Goal: Check status: Check status

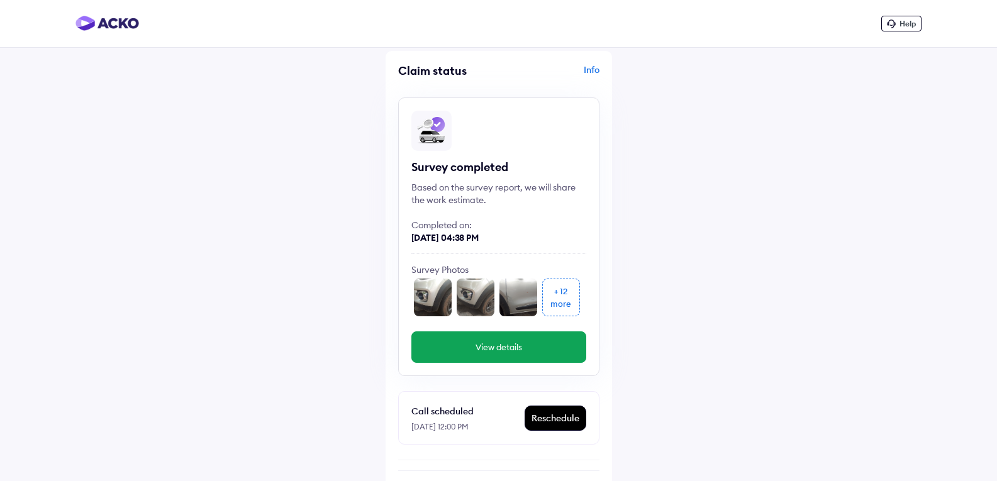
click at [499, 353] on button "View details" at bounding box center [498, 346] width 175 height 31
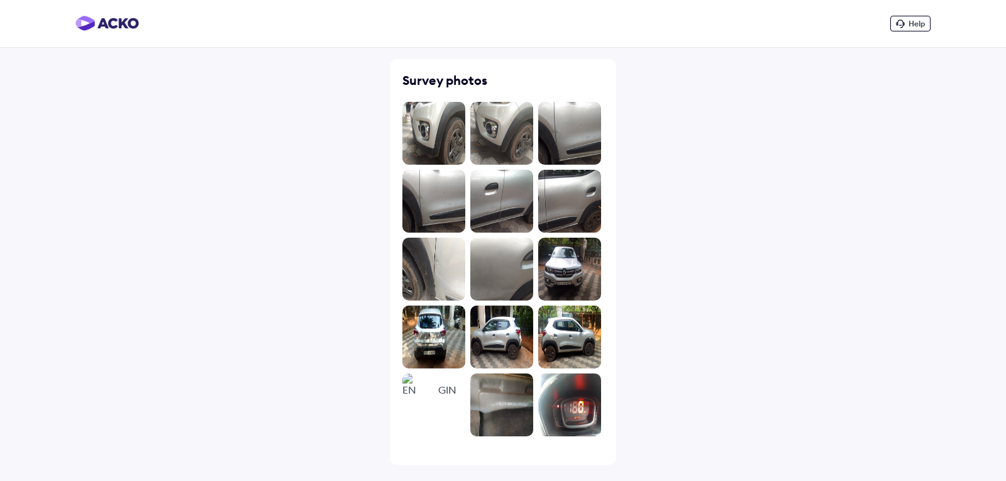
click at [442, 346] on img at bounding box center [433, 337] width 63 height 63
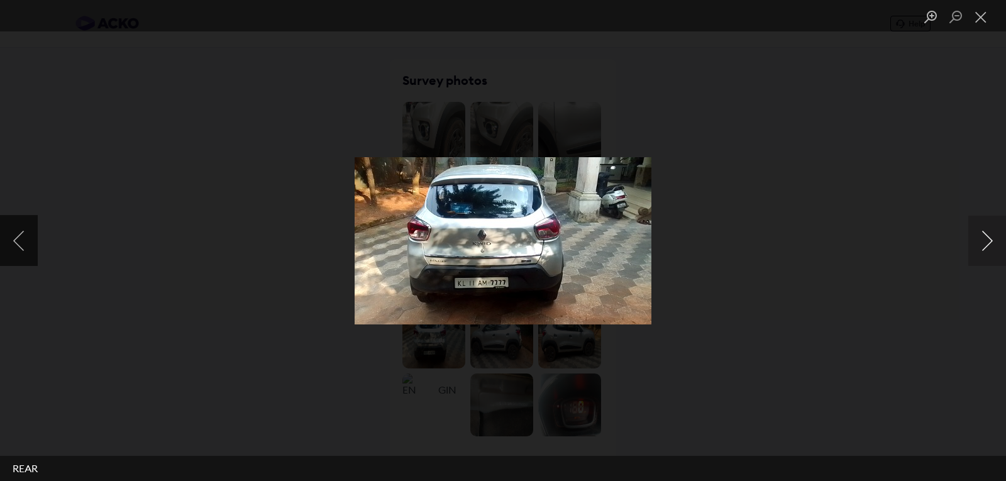
click at [990, 244] on button "Next image" at bounding box center [987, 241] width 38 height 50
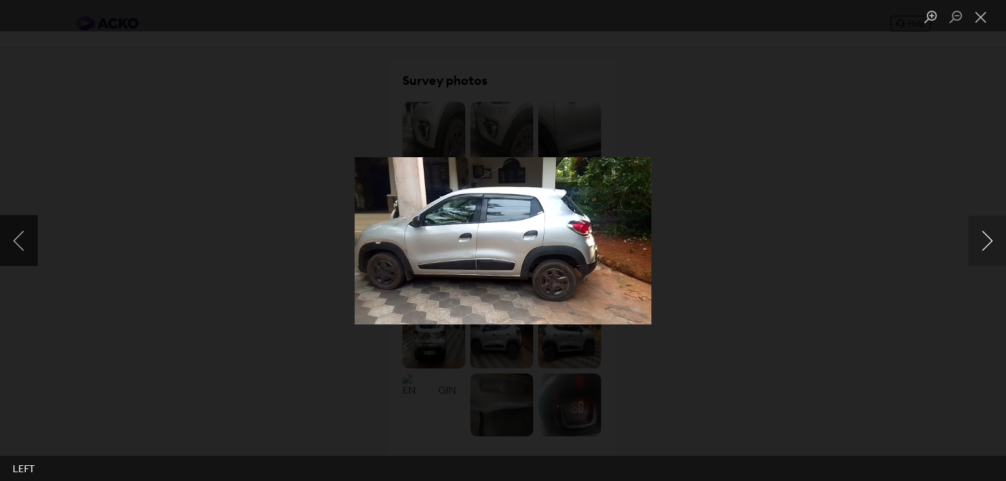
click at [990, 244] on button "Next image" at bounding box center [987, 241] width 38 height 50
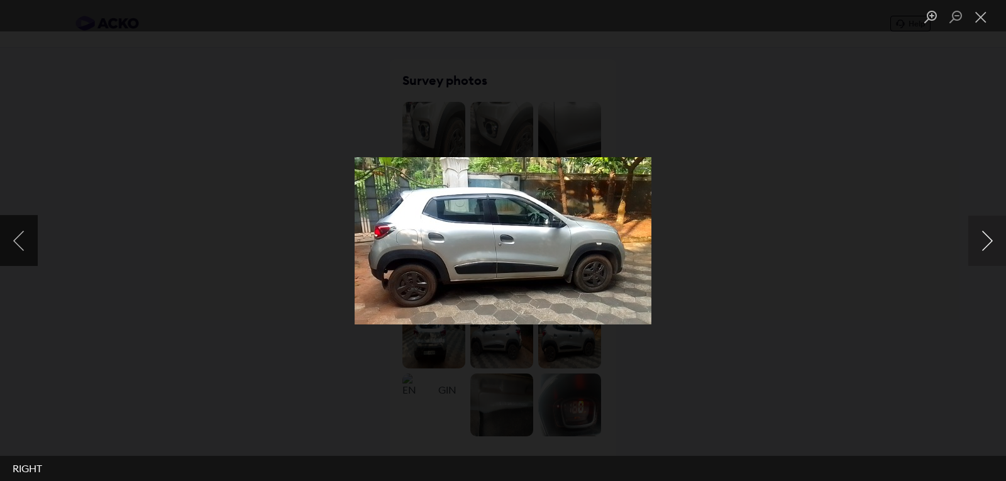
click at [990, 244] on button "Next image" at bounding box center [987, 241] width 38 height 50
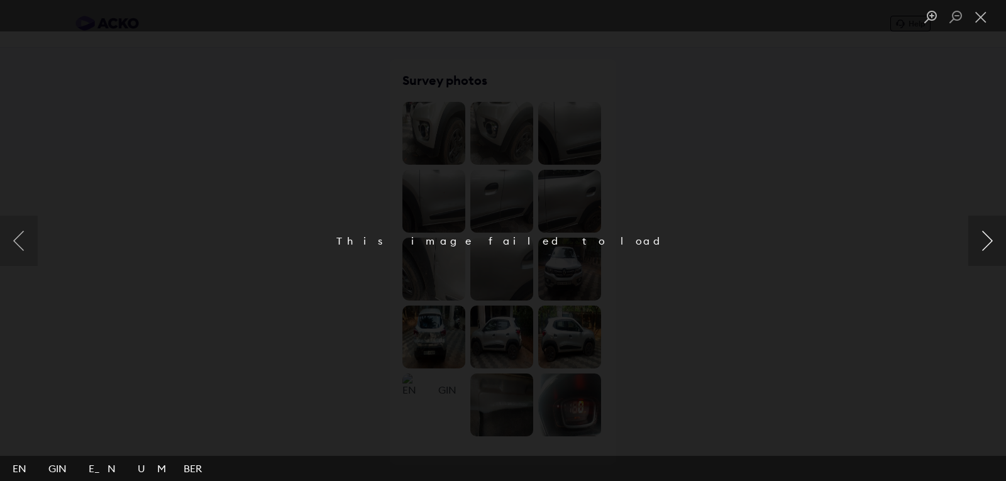
click at [990, 244] on button "Next image" at bounding box center [987, 241] width 38 height 50
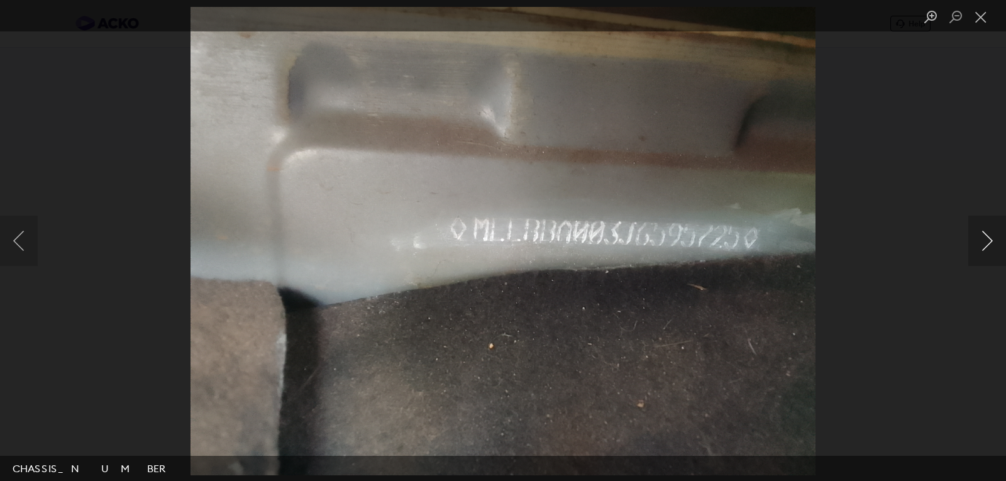
click at [990, 244] on button "Next image" at bounding box center [987, 241] width 38 height 50
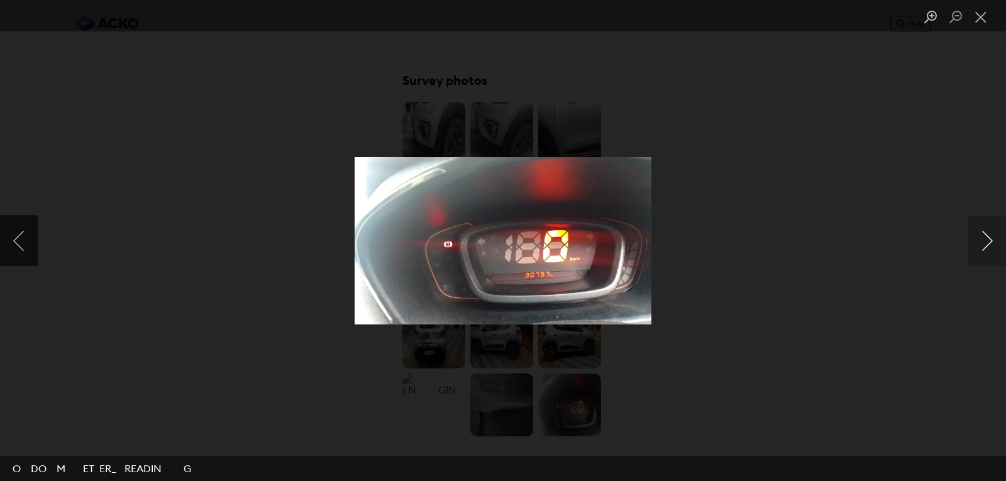
click at [990, 244] on button "Next image" at bounding box center [987, 241] width 38 height 50
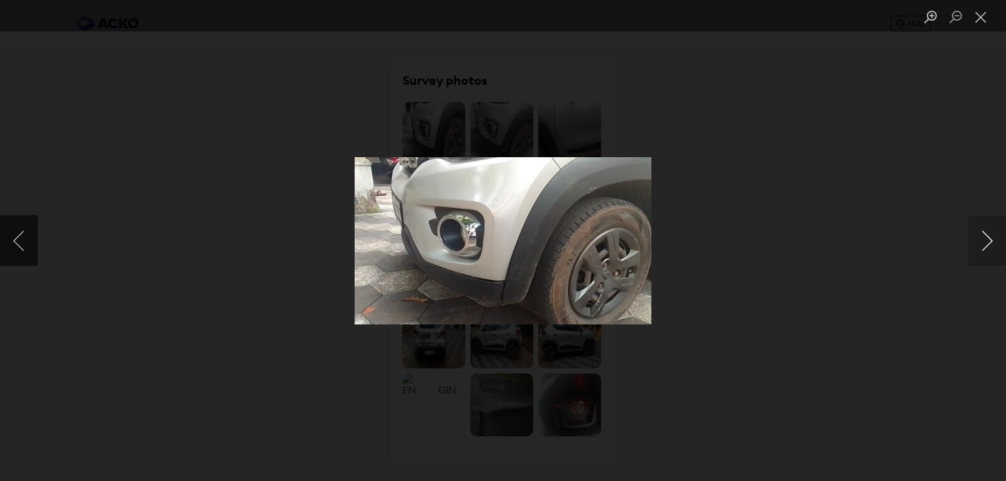
click at [990, 244] on button "Next image" at bounding box center [987, 241] width 38 height 50
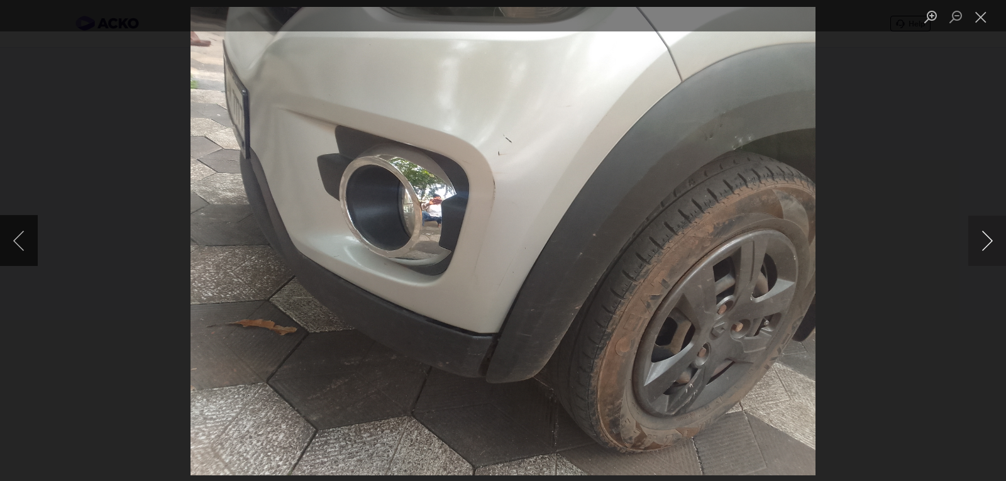
click at [990, 244] on button "Next image" at bounding box center [987, 241] width 38 height 50
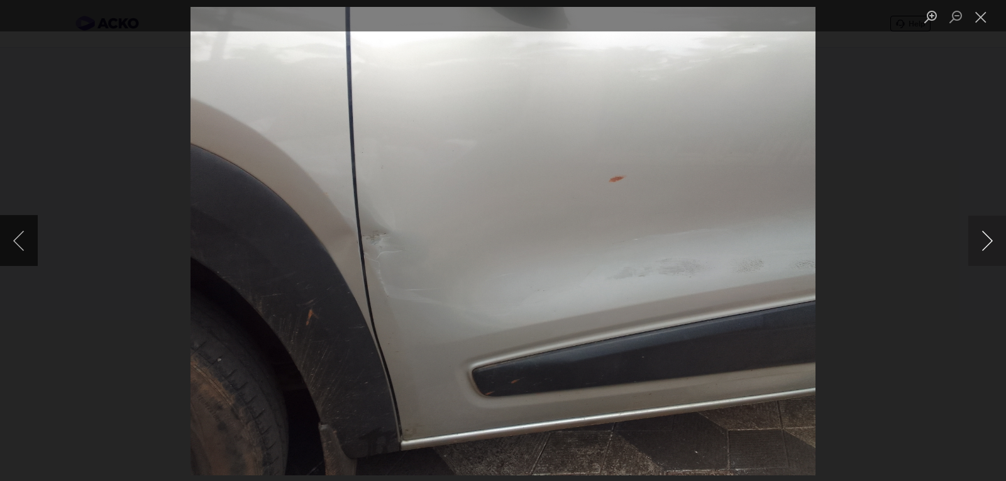
click at [990, 244] on button "Next image" at bounding box center [987, 241] width 38 height 50
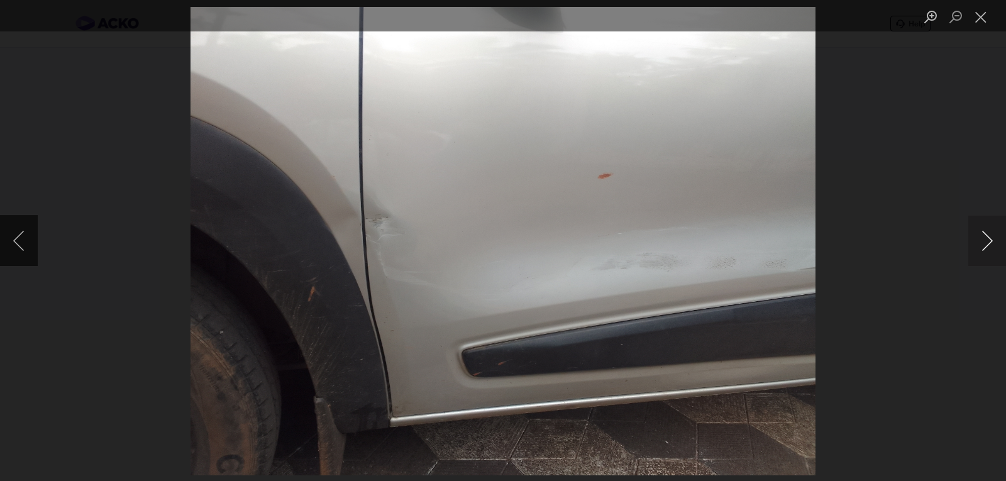
click at [990, 244] on button "Next image" at bounding box center [987, 241] width 38 height 50
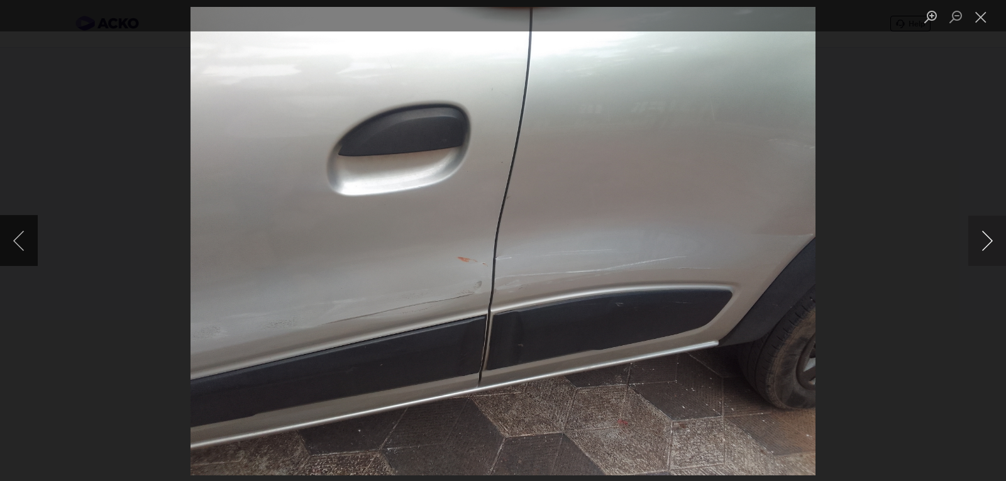
click at [990, 244] on button "Next image" at bounding box center [987, 241] width 38 height 50
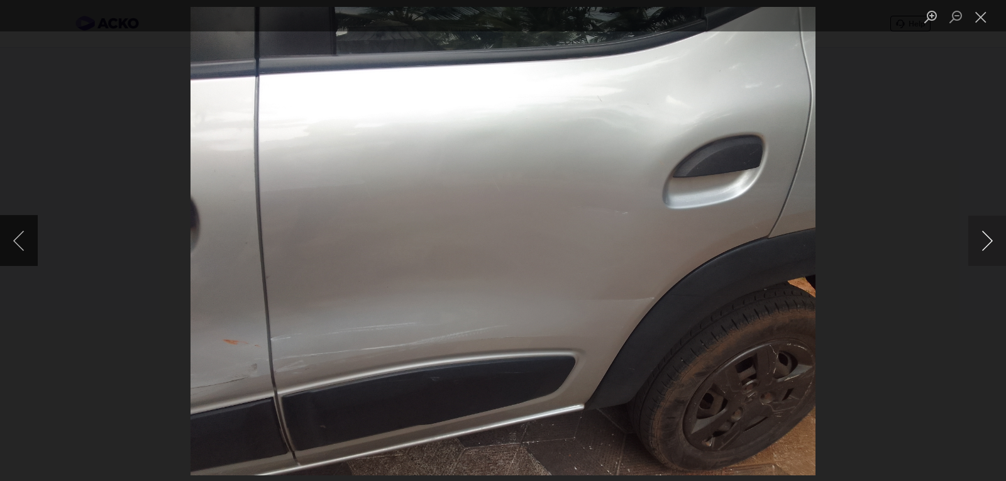
click at [990, 244] on button "Next image" at bounding box center [987, 241] width 38 height 50
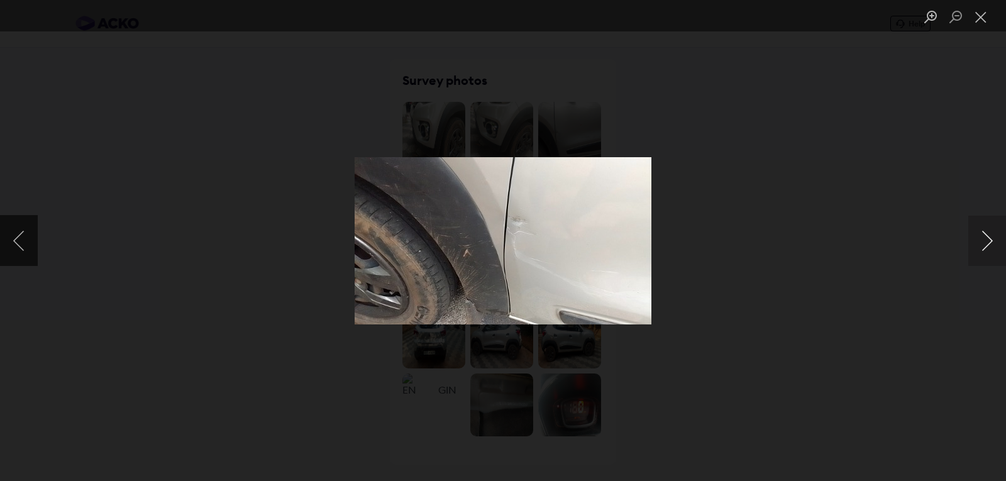
click at [990, 244] on button "Next image" at bounding box center [987, 241] width 38 height 50
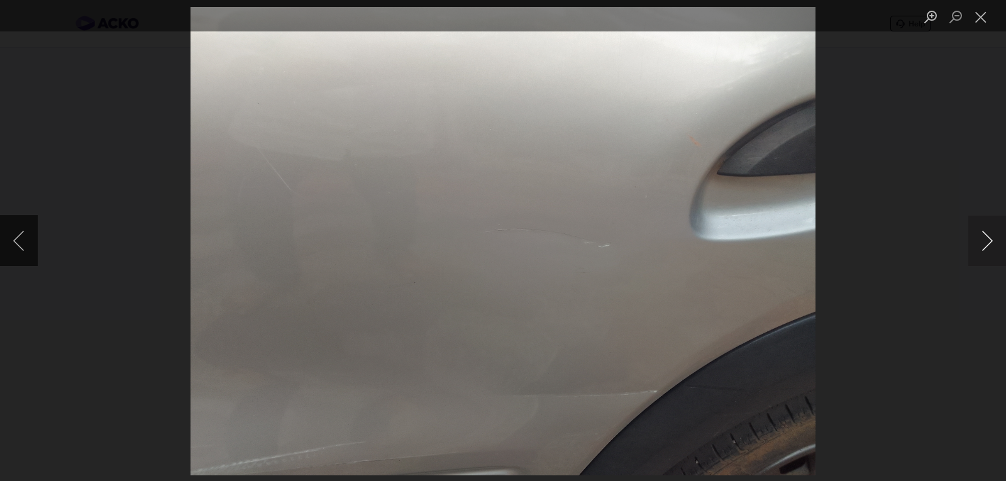
click at [990, 244] on button "Next image" at bounding box center [987, 241] width 38 height 50
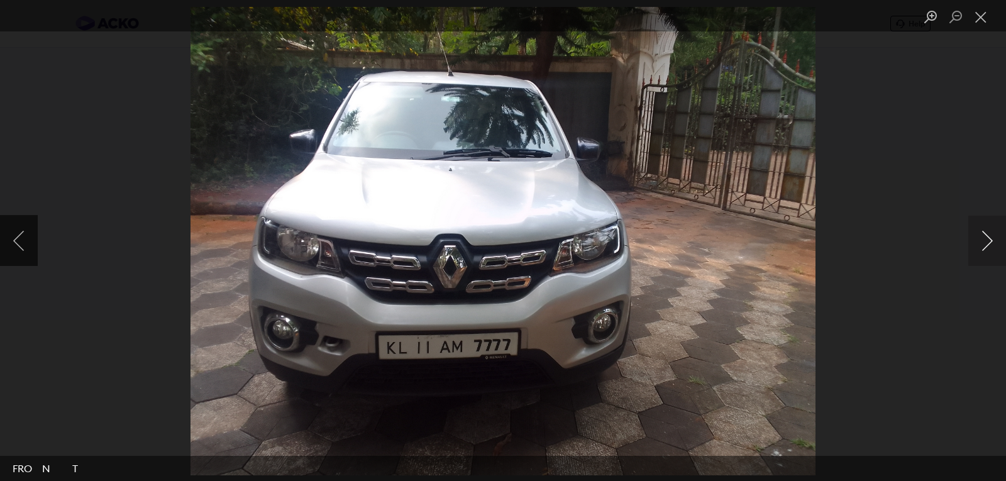
click at [990, 244] on button "Next image" at bounding box center [987, 241] width 38 height 50
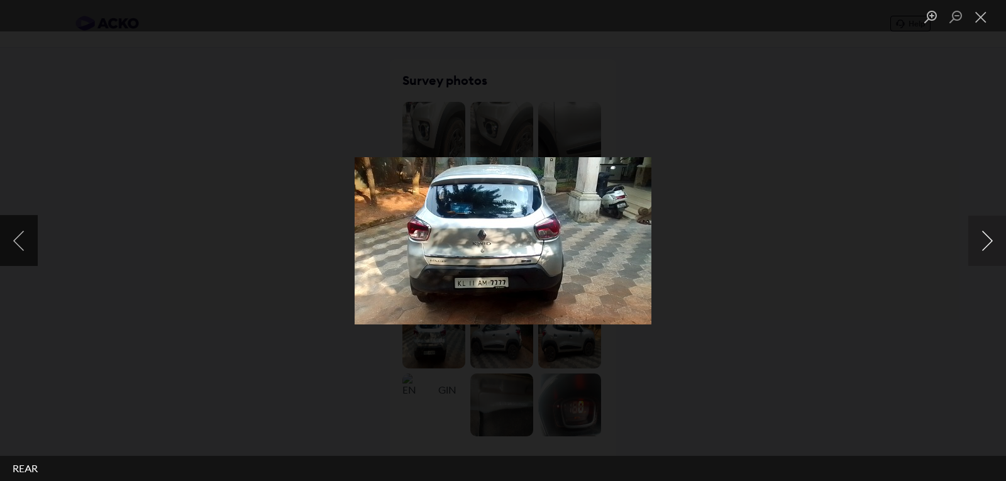
click at [990, 244] on button "Next image" at bounding box center [987, 241] width 38 height 50
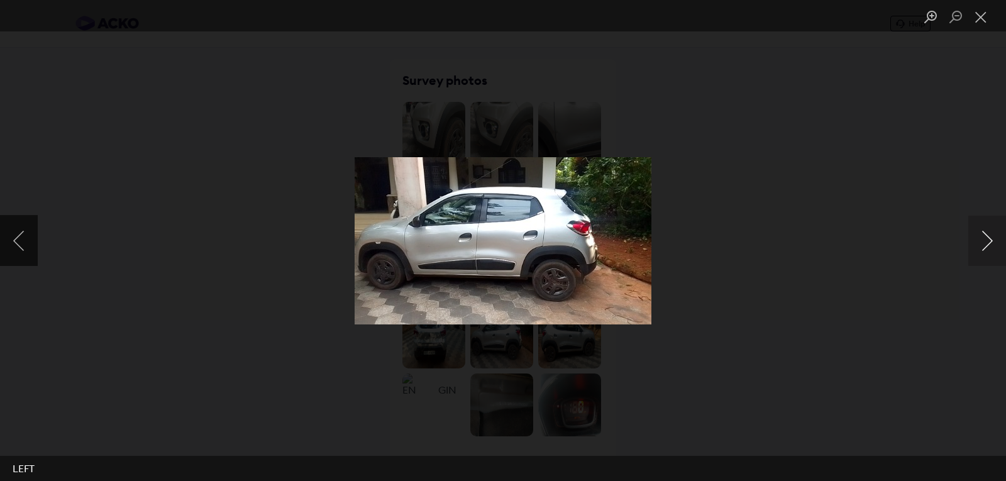
click at [990, 244] on button "Next image" at bounding box center [987, 241] width 38 height 50
